Goal: Task Accomplishment & Management: Complete application form

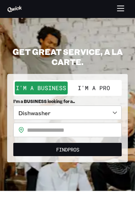
click at [110, 87] on button "I'm a Pro" at bounding box center [94, 88] width 53 height 13
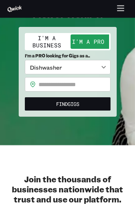
scroll to position [38, 0]
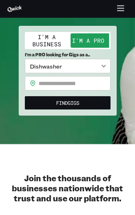
click at [108, 64] on body "**********" at bounding box center [67, 69] width 135 height 215
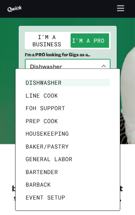
scroll to position [38, 0]
click at [63, 168] on li "Bartender" at bounding box center [68, 172] width 90 height 13
type input "*********"
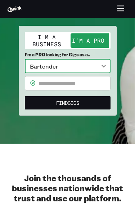
click at [97, 79] on input "text" at bounding box center [74, 83] width 72 height 14
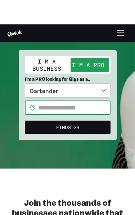
click at [70, 91] on input "text" at bounding box center [74, 83] width 72 height 14
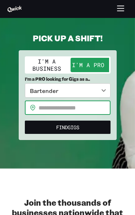
click at [72, 106] on input "text" at bounding box center [74, 108] width 72 height 14
click at [62, 110] on input "text" at bounding box center [74, 108] width 72 height 14
click at [57, 108] on input "text" at bounding box center [74, 108] width 72 height 14
click at [75, 107] on input "text" at bounding box center [74, 108] width 72 height 14
paste input "*****"
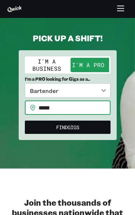
type input "*****"
click at [88, 123] on button "Find Gigs" at bounding box center [68, 127] width 86 height 13
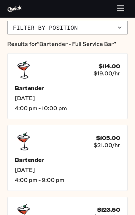
scroll to position [170, 0]
click at [105, 91] on h5 "Bartender" at bounding box center [67, 87] width 105 height 7
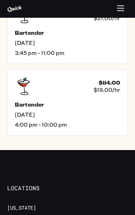
scroll to position [504, 0]
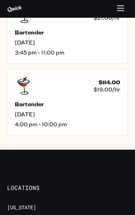
click at [119, 14] on button "button" at bounding box center [121, 9] width 14 height 14
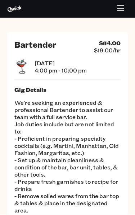
scroll to position [0, 0]
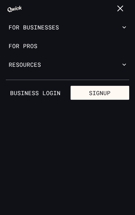
click at [15, 0] on div "For Businesses Restaurants + Bar Catering Hotels Country Clubs Senior Living QS…" at bounding box center [67, 9] width 135 height 18
click at [119, 4] on button "button" at bounding box center [121, 9] width 14 height 14
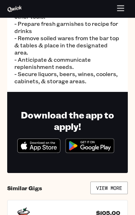
scroll to position [157, 0]
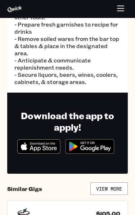
click at [50, 147] on icon "Download on the App Store" at bounding box center [39, 147] width 42 height 14
